Goal: Information Seeking & Learning: Learn about a topic

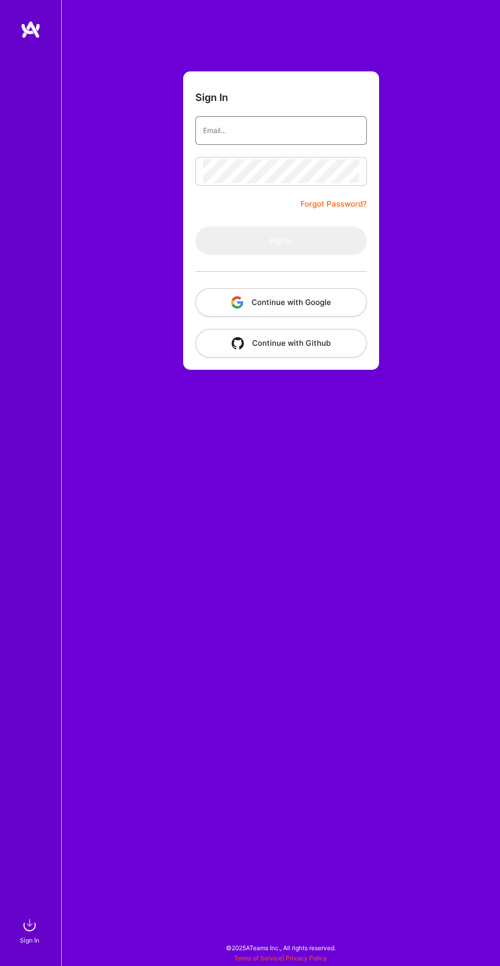
click at [281, 133] on input "email" at bounding box center [281, 130] width 156 height 24
type input "[EMAIL_ADDRESS][DOMAIN_NAME]"
click at [195, 227] on button "Sign In" at bounding box center [280, 241] width 171 height 29
click at [267, 211] on form "Sign In [EMAIL_ADDRESS][DOMAIN_NAME] Forgot Password? Sign In Continue with Goo…" at bounding box center [281, 220] width 196 height 298
click at [486, 332] on div "Sign In [EMAIL_ADDRESS][DOMAIN_NAME] Forgot Password? Sign In Continue with Goo…" at bounding box center [280, 483] width 439 height 966
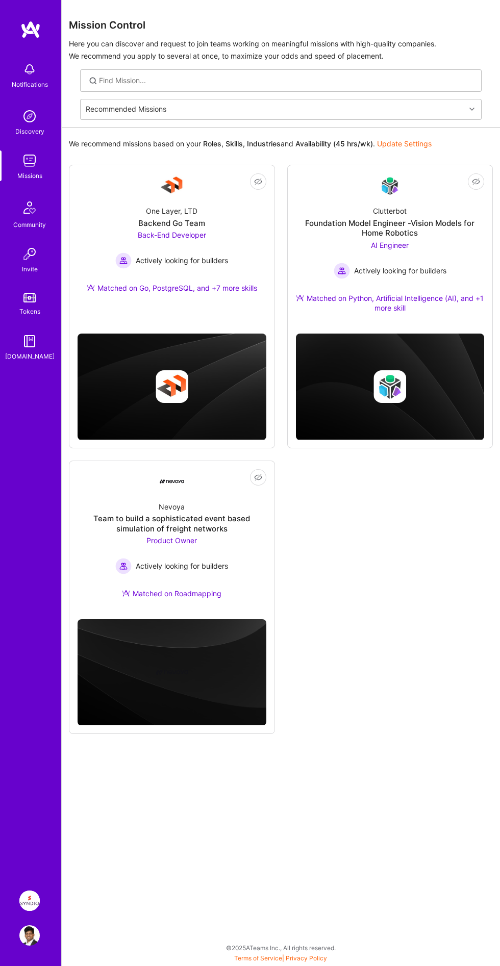
scroll to position [1, 0]
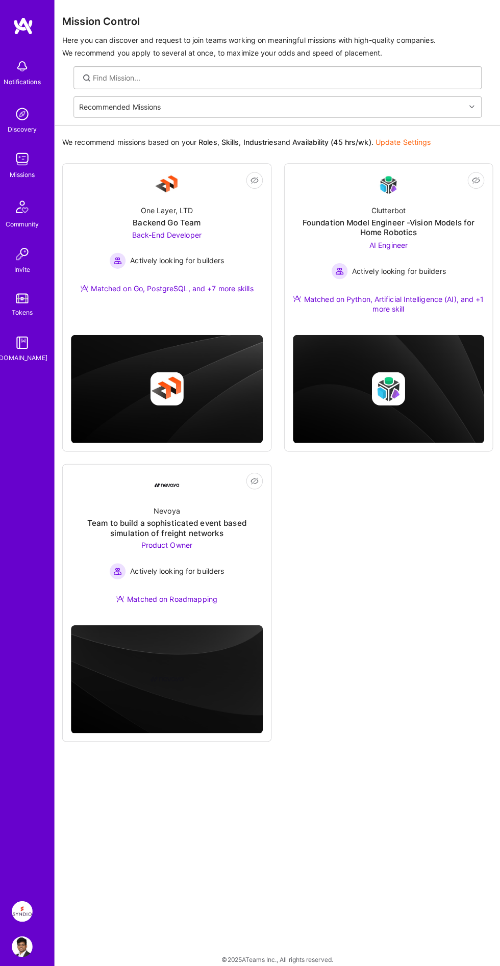
click at [435, 258] on div "AI Engineer Actively looking for builders" at bounding box center [390, 259] width 113 height 39
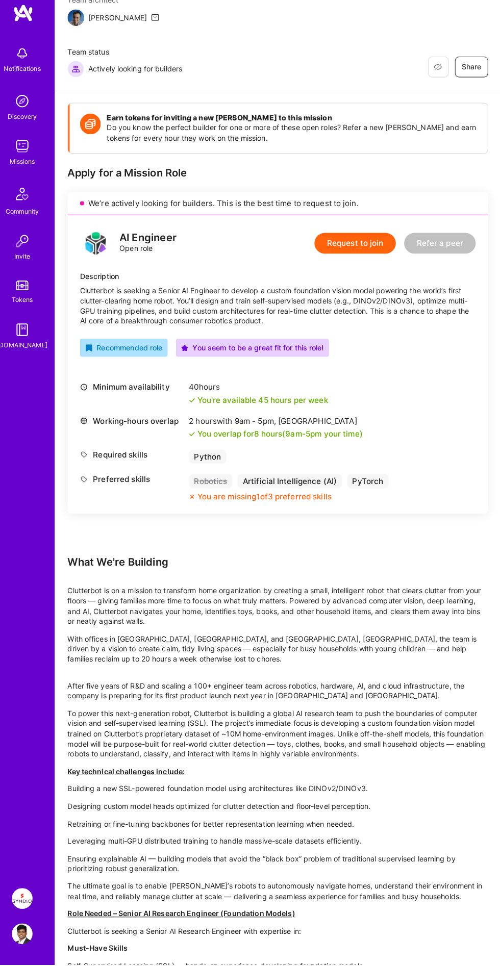
scroll to position [84, 0]
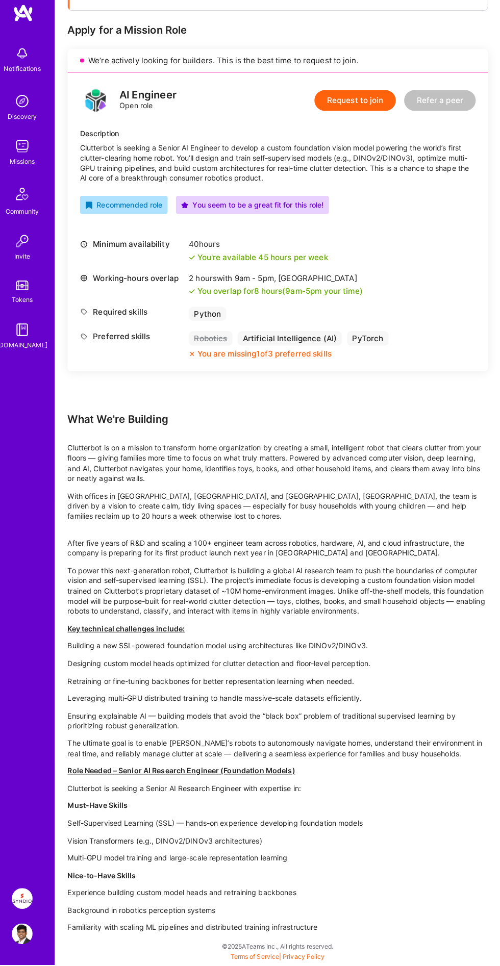
click at [408, 788] on p "Clutterbot is seeking a Senior AI Research Engineer with expertise in:" at bounding box center [281, 793] width 414 height 10
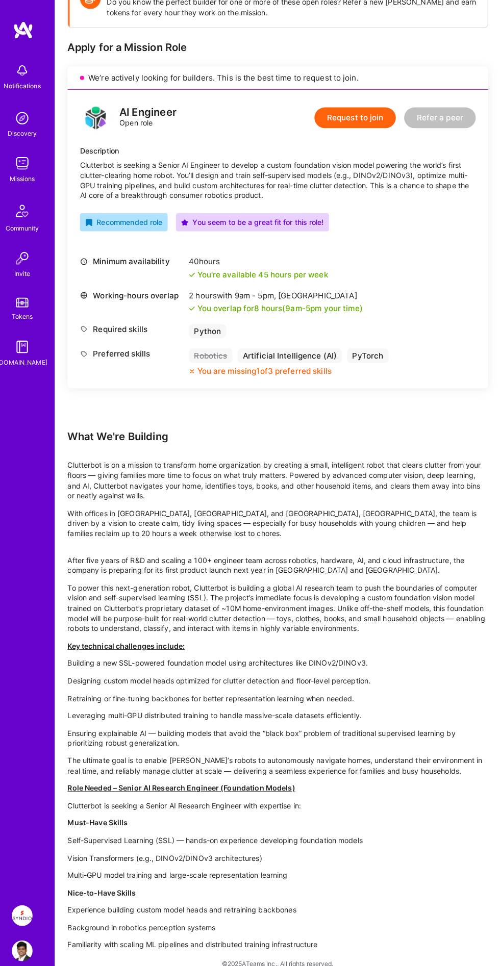
scroll to position [963, 0]
